Goal: Check status: Check status

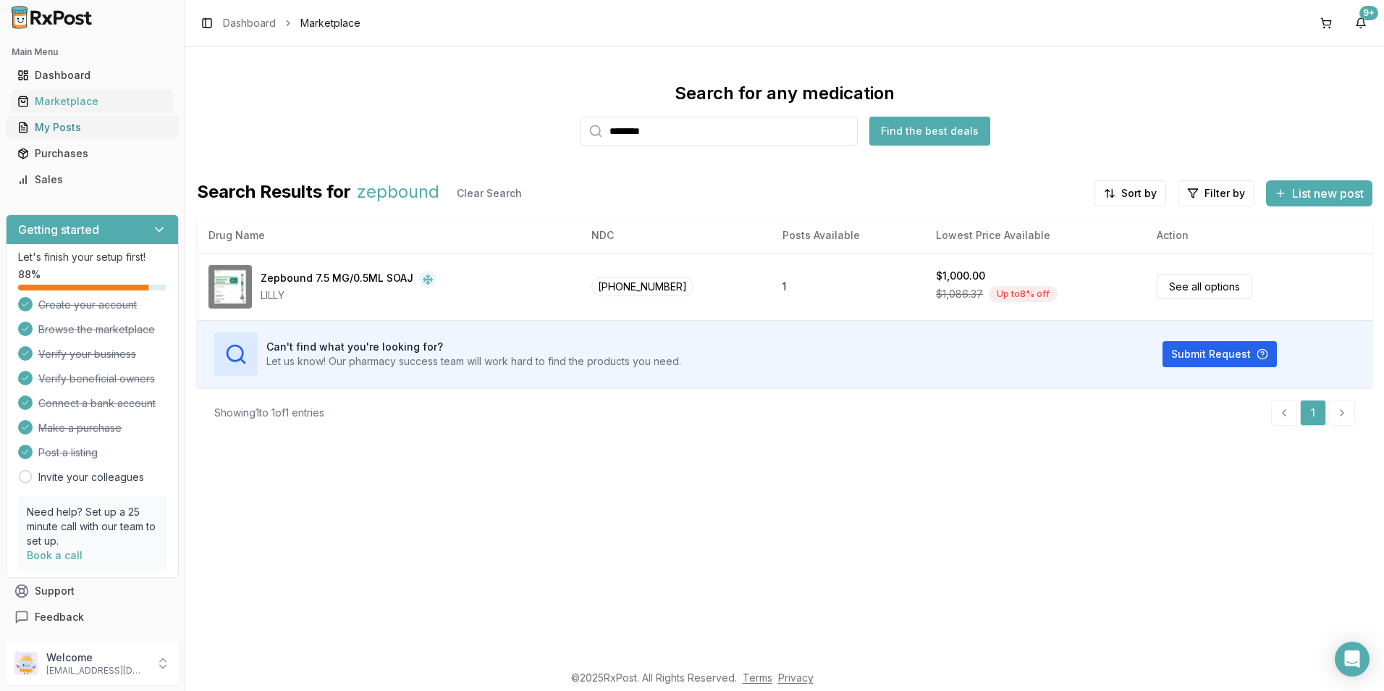
click at [45, 127] on div "My Posts" at bounding box center [92, 127] width 150 height 14
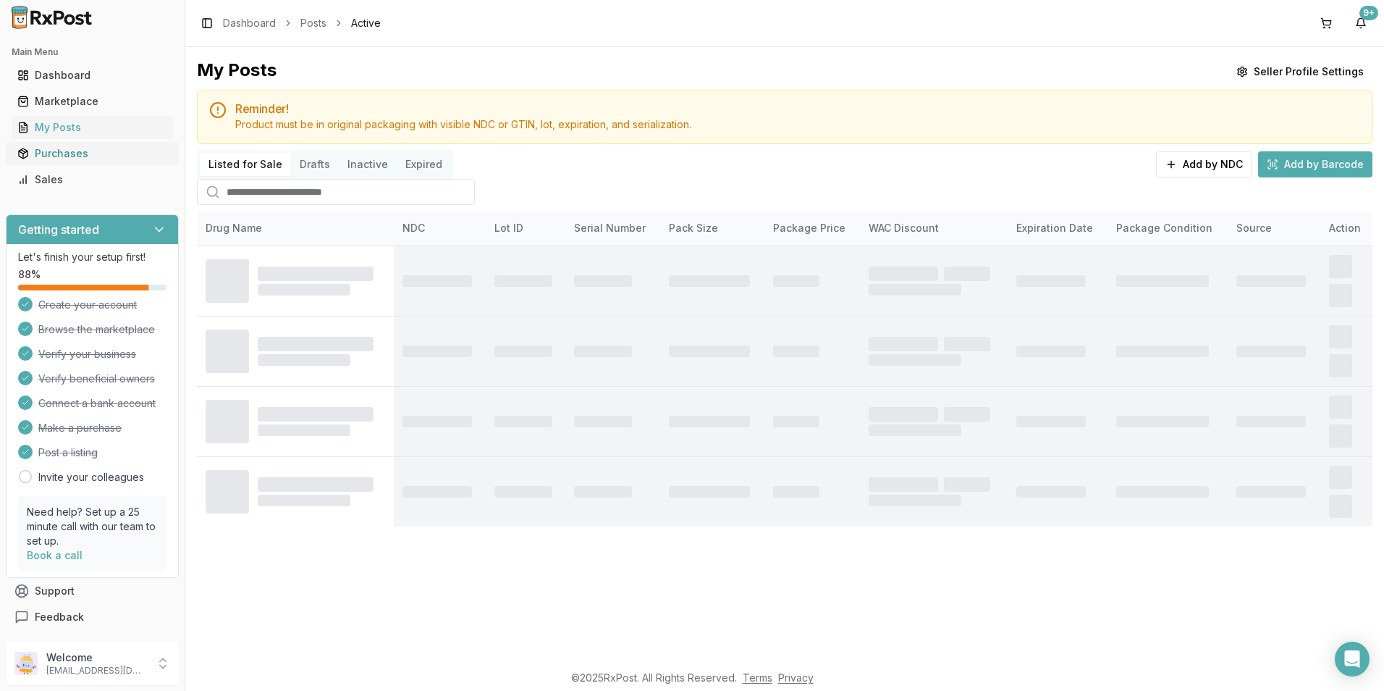
click at [48, 154] on div "Purchases" at bounding box center [92, 153] width 150 height 14
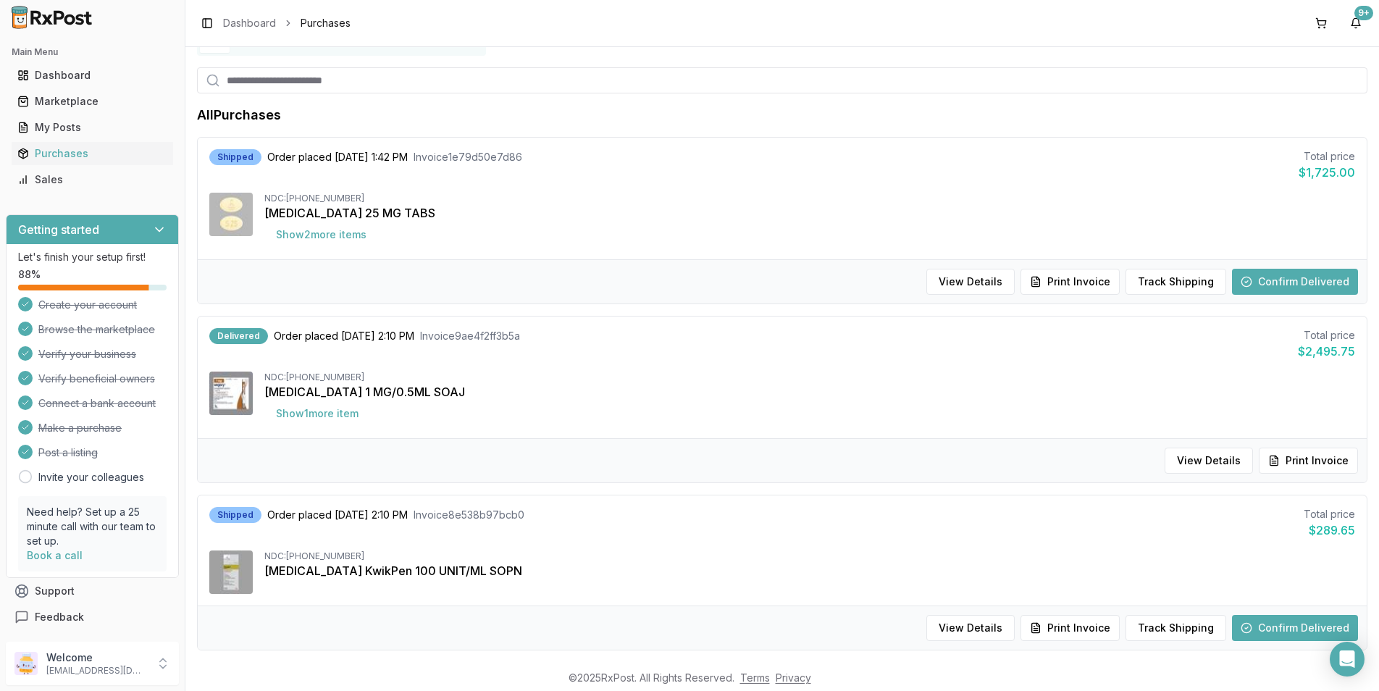
scroll to position [145, 0]
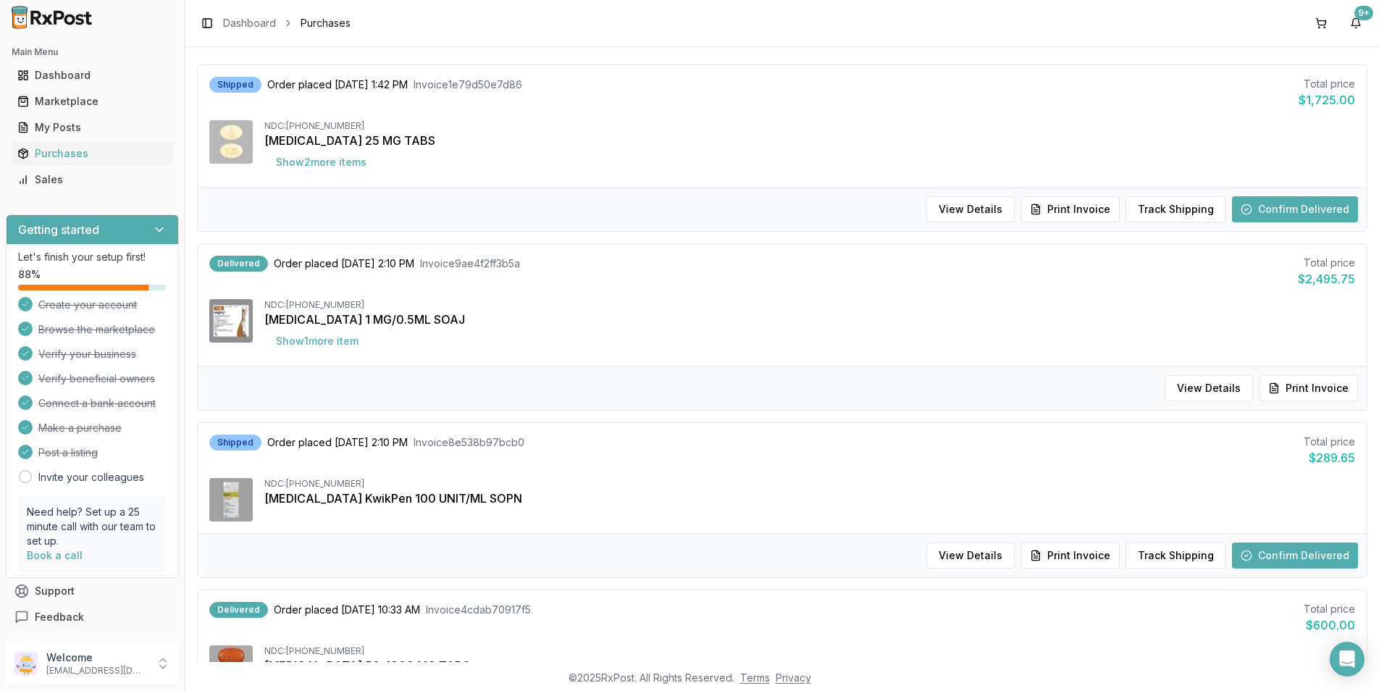
click at [1265, 559] on button "Confirm Delivered" at bounding box center [1295, 555] width 126 height 26
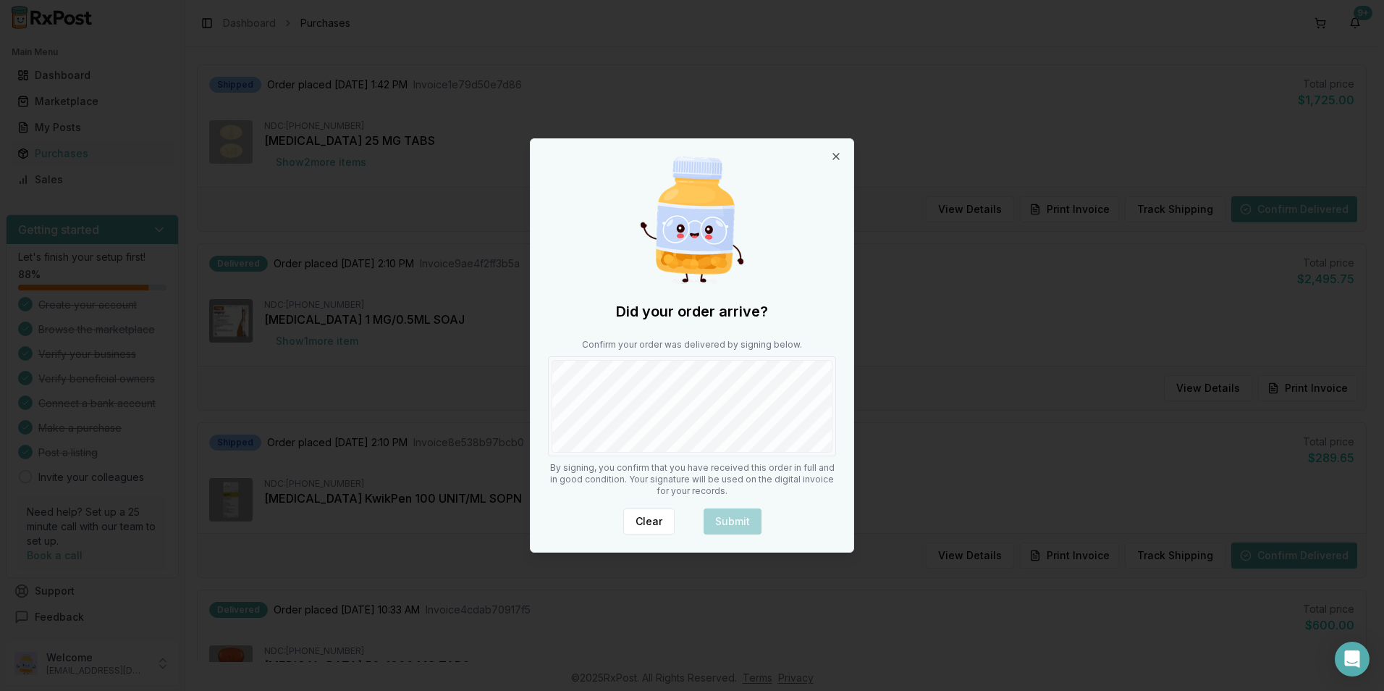
click at [786, 453] on div at bounding box center [692, 406] width 288 height 100
click at [741, 526] on button "Submit" at bounding box center [733, 521] width 58 height 26
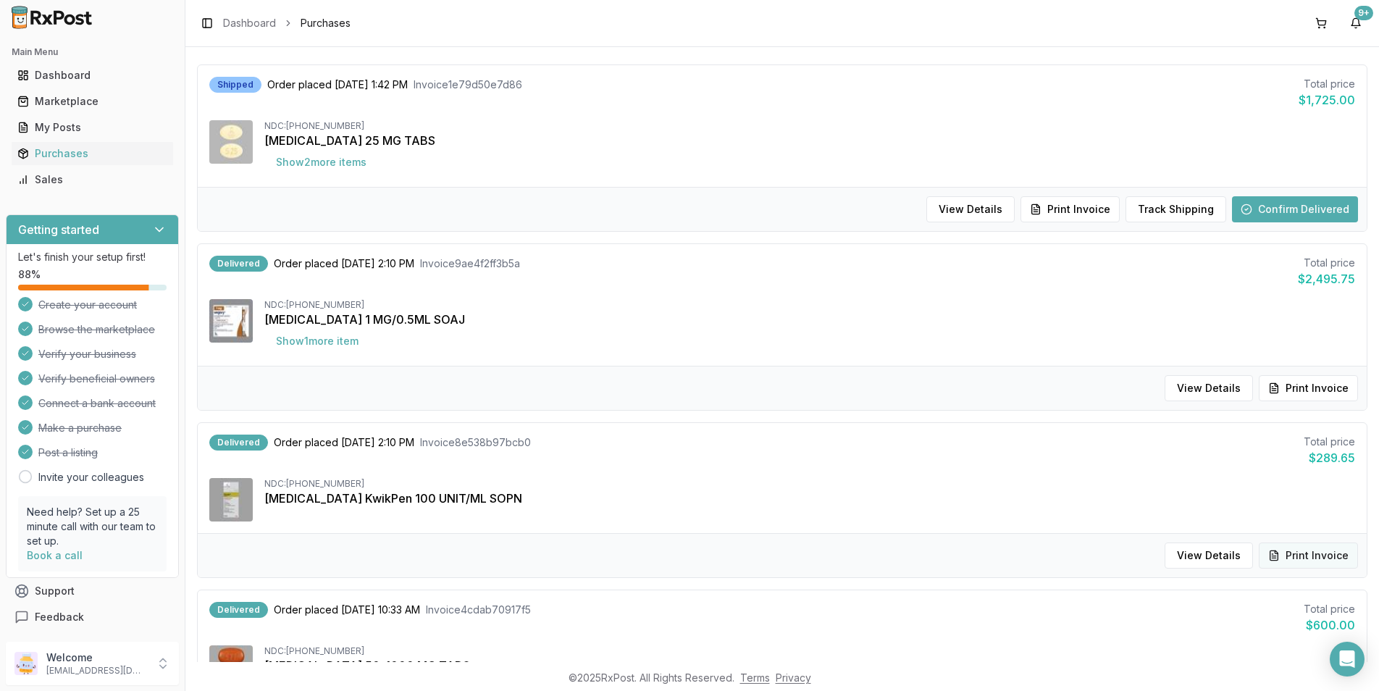
click at [1293, 553] on button "Print Invoice" at bounding box center [1307, 555] width 99 height 26
